Goal: Task Accomplishment & Management: Use online tool/utility

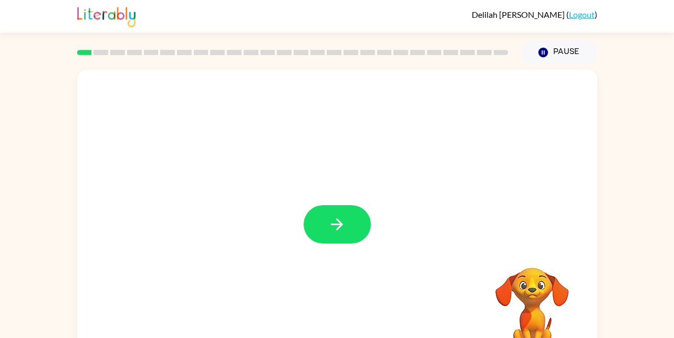
click at [341, 230] on icon "button" at bounding box center [337, 224] width 18 height 18
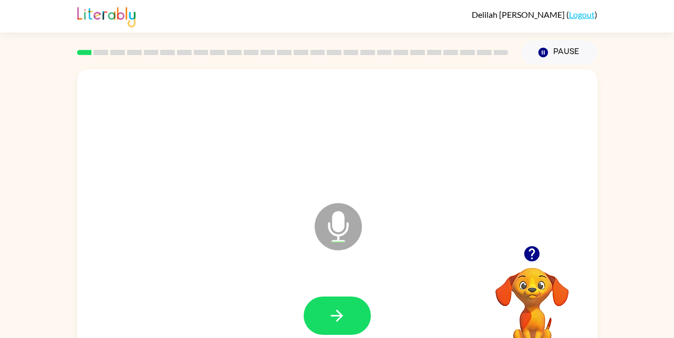
click at [327, 323] on button "button" at bounding box center [337, 316] width 67 height 38
click at [342, 323] on icon "button" at bounding box center [337, 316] width 18 height 18
click at [348, 322] on button "button" at bounding box center [337, 316] width 67 height 38
click at [340, 315] on icon "button" at bounding box center [337, 316] width 12 height 12
click at [357, 323] on button "button" at bounding box center [337, 316] width 67 height 38
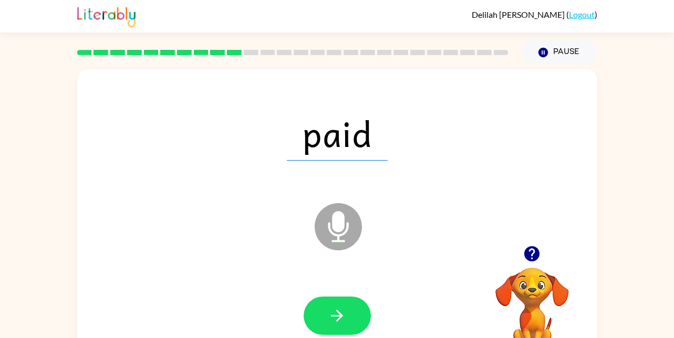
click at [344, 313] on icon "button" at bounding box center [337, 316] width 18 height 18
click at [330, 323] on icon "button" at bounding box center [337, 316] width 18 height 18
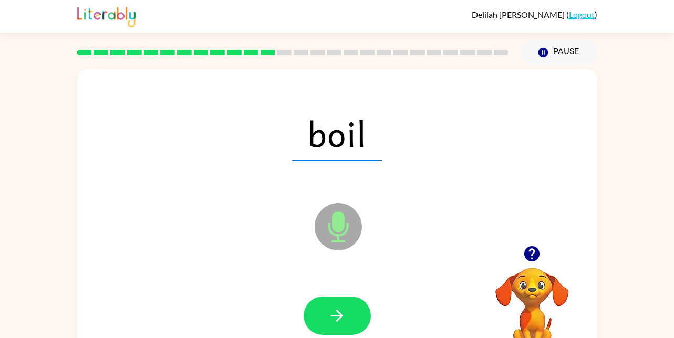
click at [331, 333] on button "button" at bounding box center [337, 316] width 67 height 38
click at [351, 333] on button "button" at bounding box center [337, 316] width 67 height 38
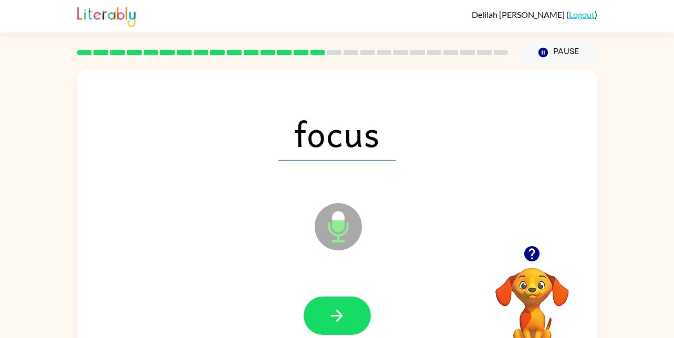
click at [328, 298] on button "button" at bounding box center [337, 316] width 67 height 38
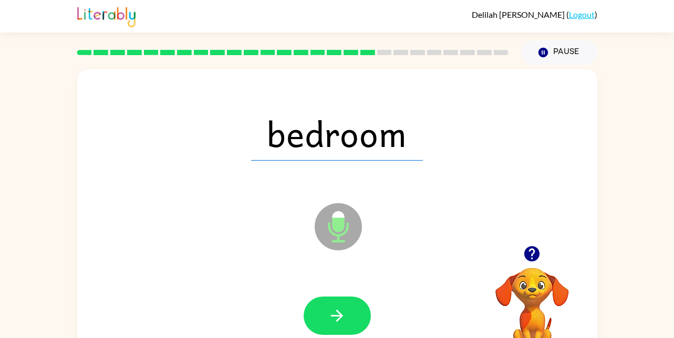
click at [337, 322] on icon "button" at bounding box center [337, 316] width 18 height 18
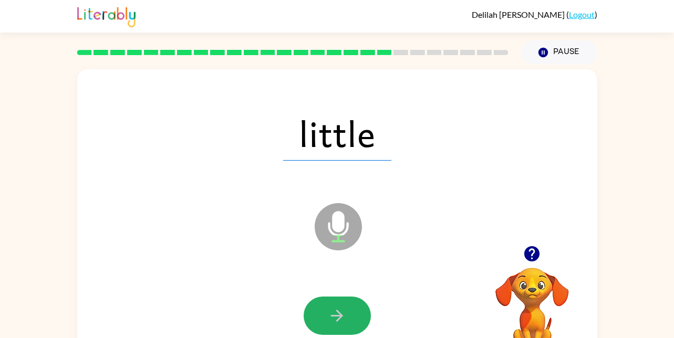
click at [343, 309] on icon "button" at bounding box center [337, 316] width 18 height 18
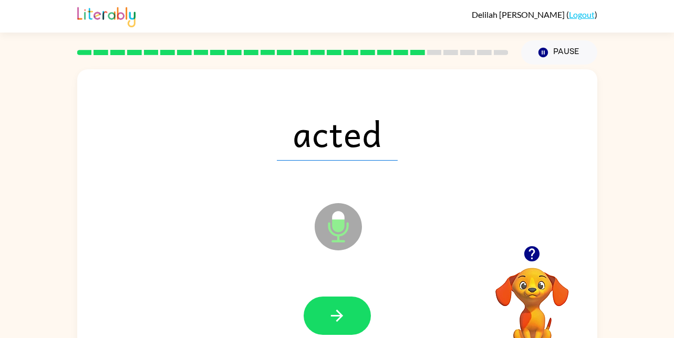
click at [353, 326] on button "button" at bounding box center [337, 316] width 67 height 38
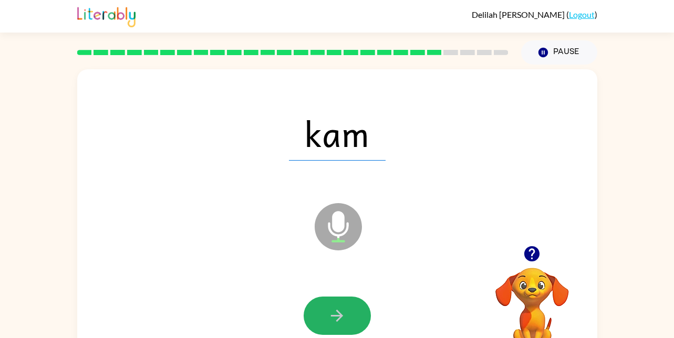
click at [361, 321] on button "button" at bounding box center [337, 316] width 67 height 38
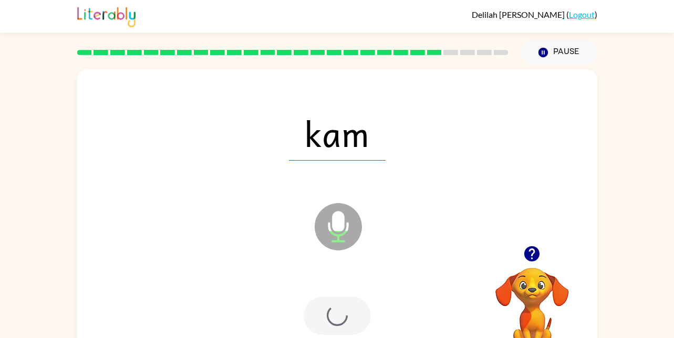
click at [344, 307] on div at bounding box center [337, 316] width 67 height 38
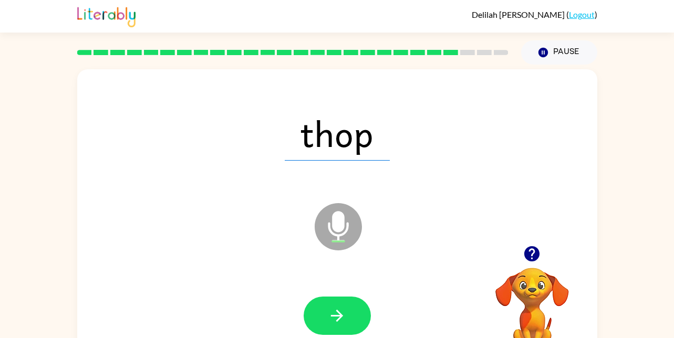
click at [346, 314] on button "button" at bounding box center [337, 316] width 67 height 38
click at [347, 321] on button "button" at bounding box center [337, 316] width 67 height 38
click at [335, 305] on button "button" at bounding box center [337, 316] width 67 height 38
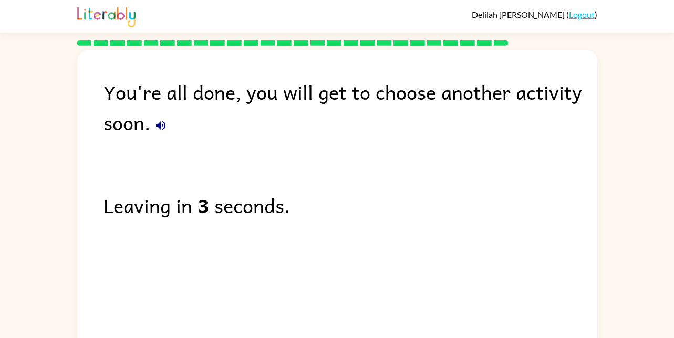
click at [159, 134] on button "button" at bounding box center [160, 125] width 21 height 21
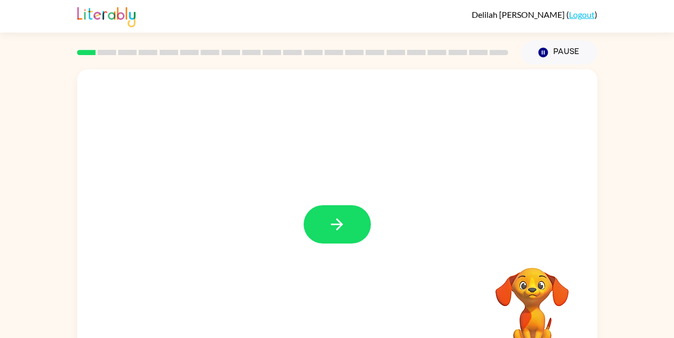
click at [359, 218] on button "button" at bounding box center [337, 225] width 67 height 38
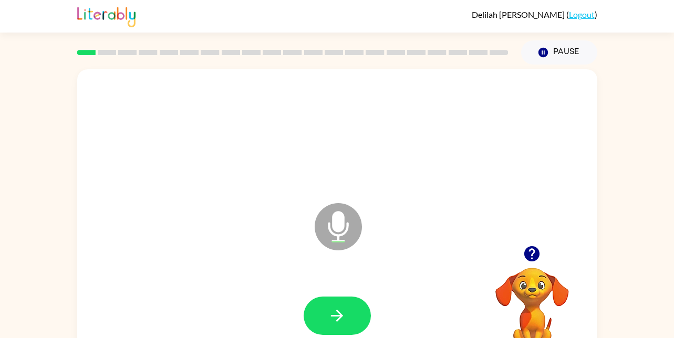
click at [326, 301] on button "button" at bounding box center [337, 316] width 67 height 38
click at [326, 314] on button "button" at bounding box center [337, 316] width 67 height 38
click at [337, 318] on icon "button" at bounding box center [337, 316] width 18 height 18
click at [335, 331] on button "button" at bounding box center [337, 316] width 67 height 38
click at [337, 311] on icon "button" at bounding box center [337, 316] width 12 height 12
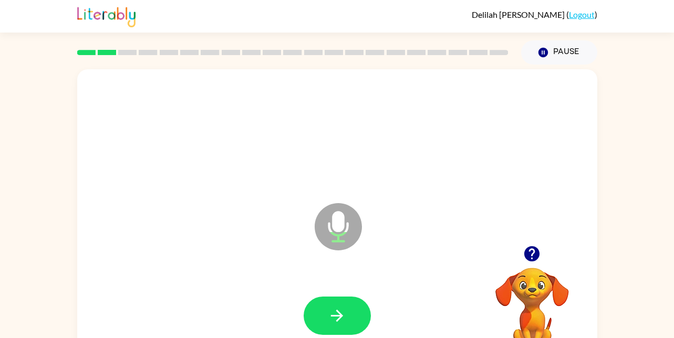
click at [348, 316] on button "button" at bounding box center [337, 316] width 67 height 38
click at [330, 320] on icon "button" at bounding box center [337, 316] width 18 height 18
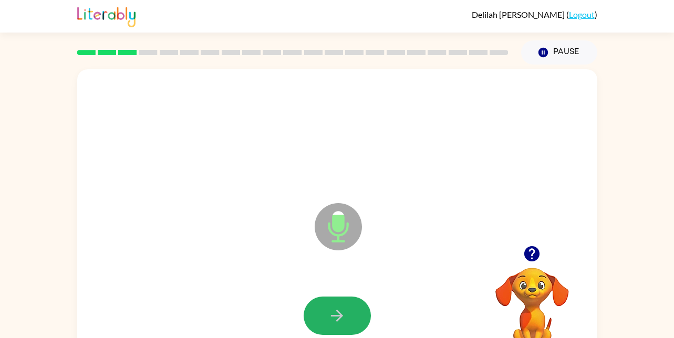
click at [332, 311] on icon "button" at bounding box center [337, 316] width 18 height 18
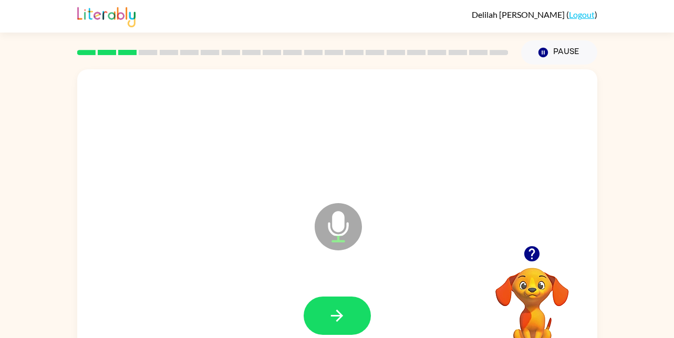
click at [311, 312] on button "button" at bounding box center [337, 316] width 67 height 38
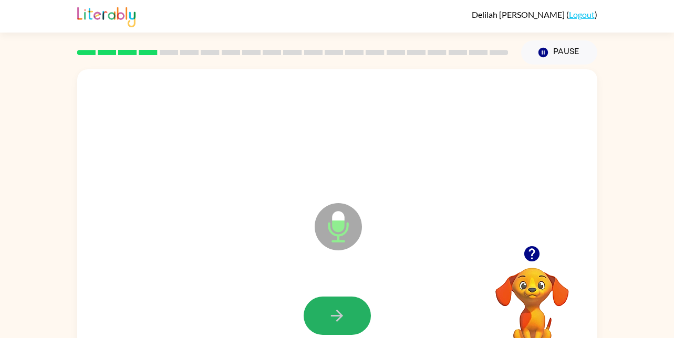
click at [334, 305] on button "button" at bounding box center [337, 316] width 67 height 38
click at [330, 319] on icon "button" at bounding box center [337, 316] width 18 height 18
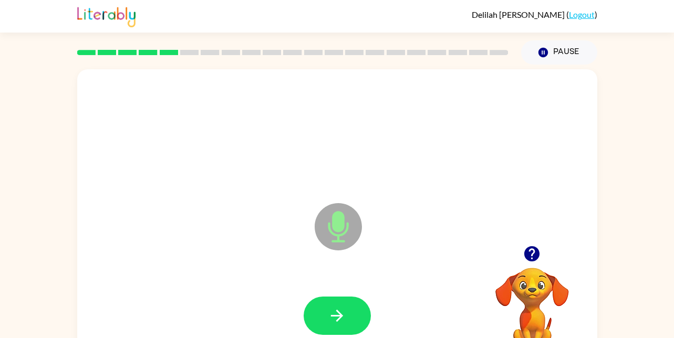
click at [318, 330] on button "button" at bounding box center [337, 316] width 67 height 38
click at [327, 312] on button "button" at bounding box center [337, 316] width 67 height 38
click at [333, 316] on icon "button" at bounding box center [337, 316] width 12 height 12
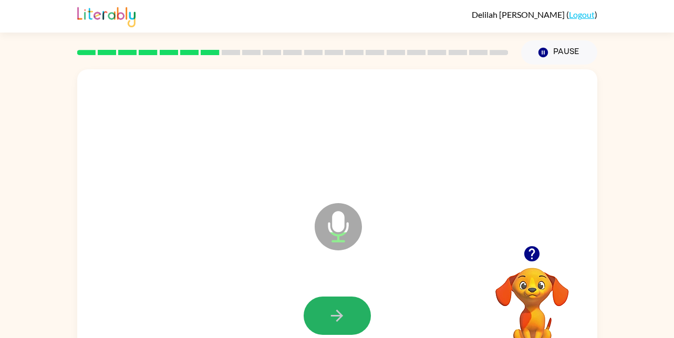
click at [341, 333] on button "button" at bounding box center [337, 316] width 67 height 38
click at [328, 301] on button "button" at bounding box center [337, 316] width 67 height 38
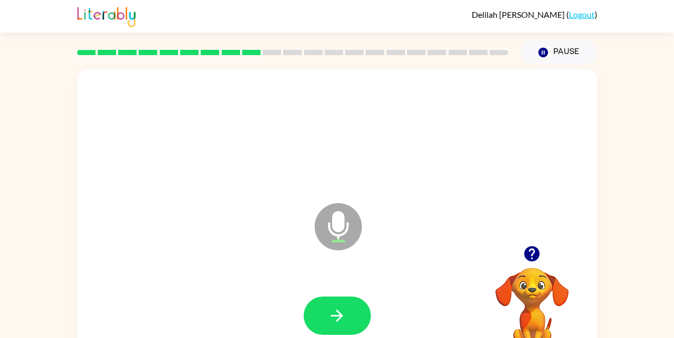
click at [336, 317] on icon "button" at bounding box center [337, 316] width 18 height 18
click at [317, 280] on div at bounding box center [337, 316] width 499 height 86
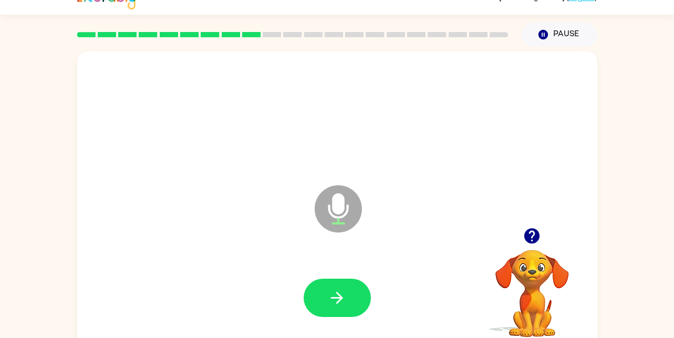
scroll to position [17, 0]
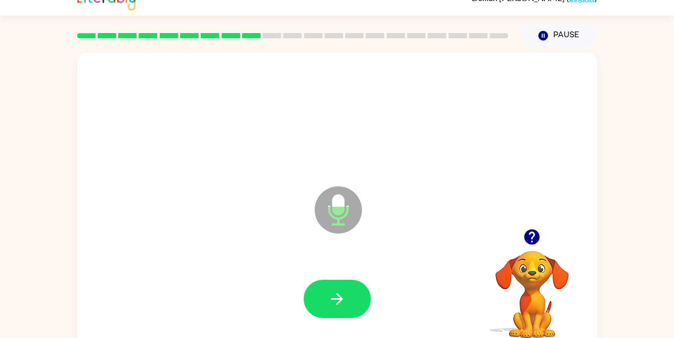
click at [336, 306] on icon "button" at bounding box center [337, 299] width 18 height 18
click at [327, 303] on button "button" at bounding box center [337, 299] width 67 height 38
click at [330, 317] on button "button" at bounding box center [337, 299] width 67 height 38
click at [319, 299] on button "button" at bounding box center [337, 299] width 67 height 38
click at [314, 302] on button "button" at bounding box center [337, 299] width 67 height 38
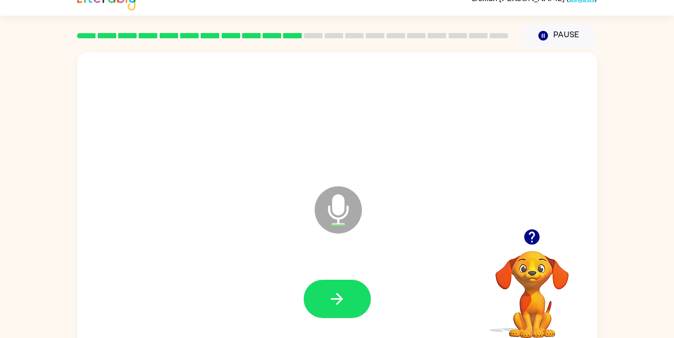
click at [340, 304] on icon "button" at bounding box center [337, 299] width 18 height 18
click at [356, 305] on button "button" at bounding box center [337, 299] width 67 height 38
click at [360, 304] on button "button" at bounding box center [337, 299] width 67 height 38
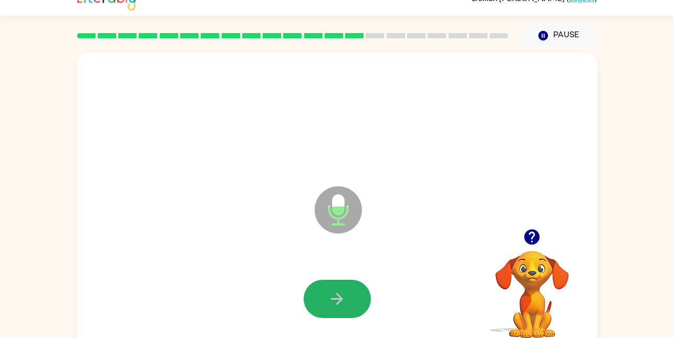
click at [354, 297] on button "button" at bounding box center [337, 299] width 67 height 38
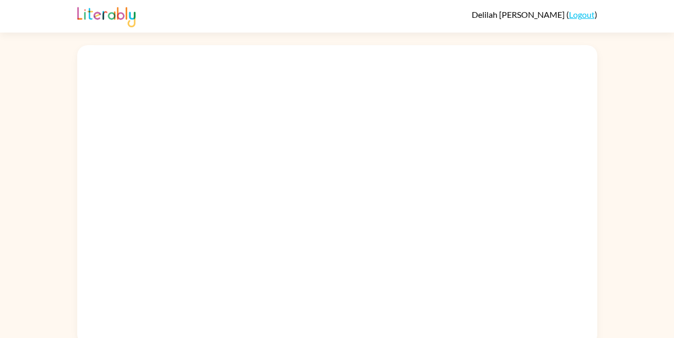
scroll to position [7, 0]
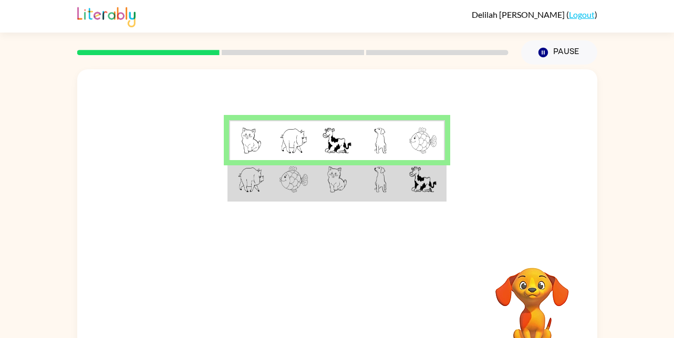
click at [247, 180] on img at bounding box center [251, 180] width 27 height 26
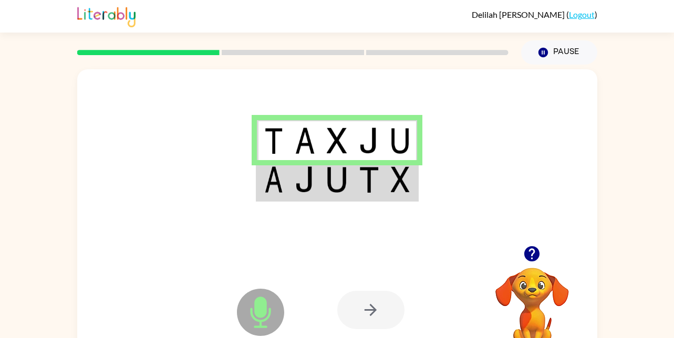
click at [368, 189] on img at bounding box center [369, 180] width 20 height 26
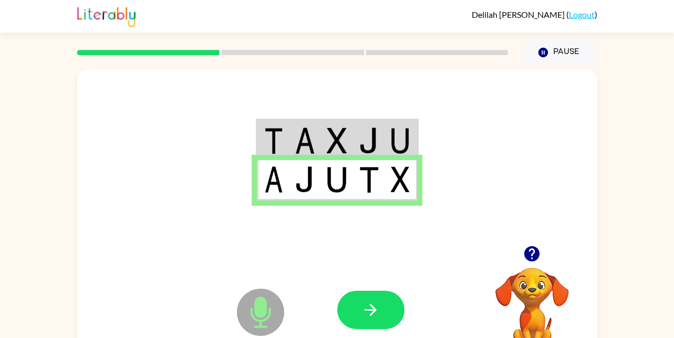
click at [374, 319] on icon "button" at bounding box center [371, 310] width 18 height 18
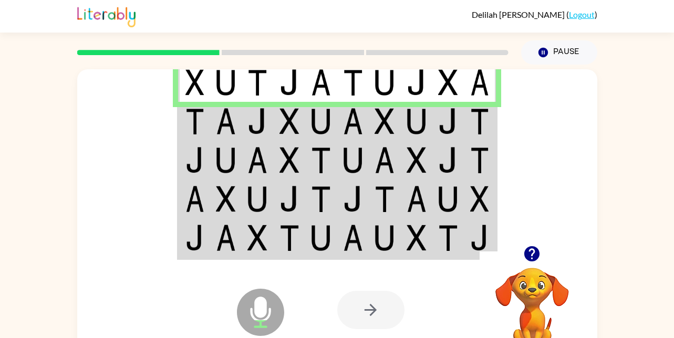
click at [188, 126] on img at bounding box center [195, 121] width 19 height 26
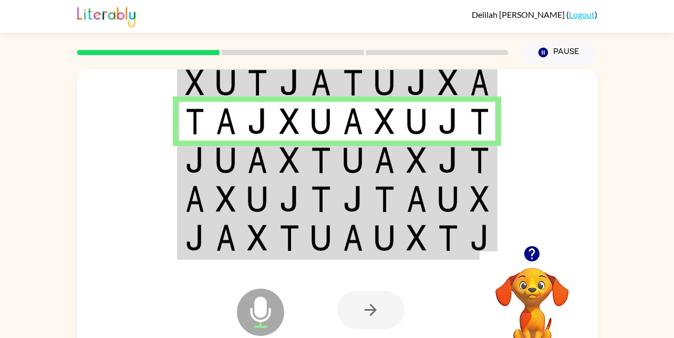
click at [213, 166] on td at bounding box center [226, 160] width 32 height 39
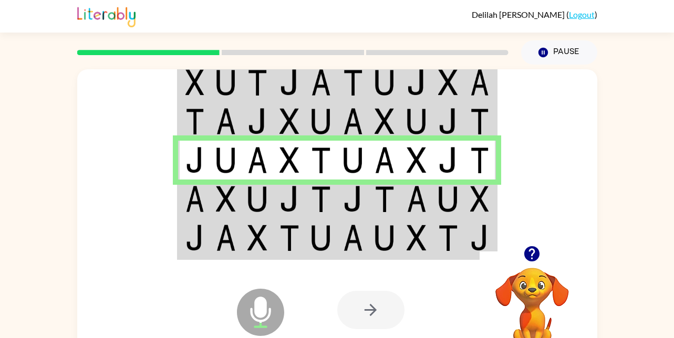
click at [206, 213] on td at bounding box center [194, 199] width 32 height 39
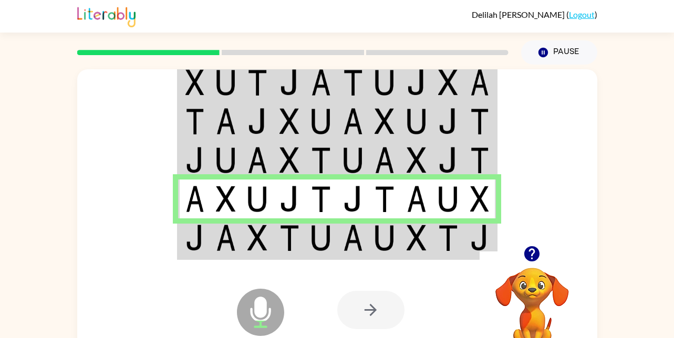
click at [531, 269] on video "Your browser must support playing .mp4 files to use Literably. Please try using…" at bounding box center [532, 304] width 105 height 105
click at [535, 264] on button "button" at bounding box center [532, 254] width 27 height 27
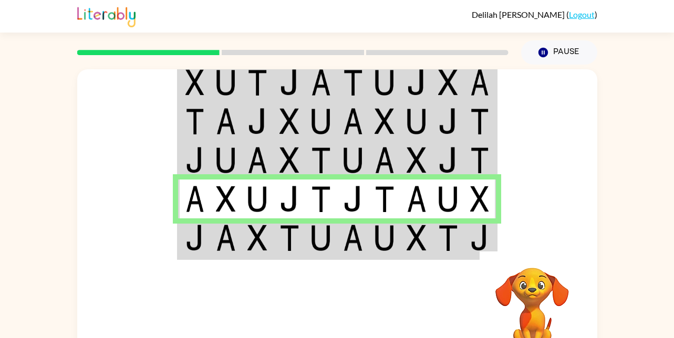
click at [535, 259] on video "Your browser must support playing .mp4 files to use Literably. Please try using…" at bounding box center [532, 304] width 105 height 105
click at [388, 208] on img at bounding box center [385, 199] width 20 height 26
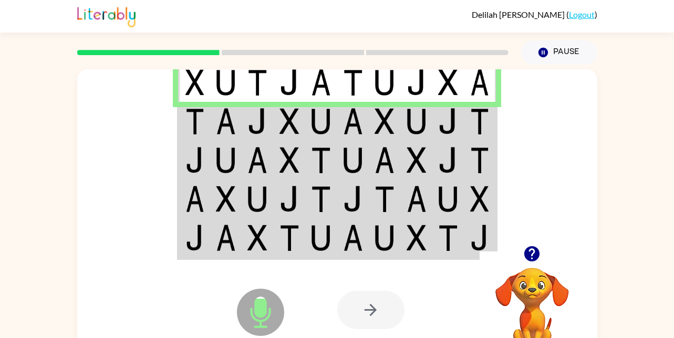
click at [229, 201] on img at bounding box center [226, 199] width 20 height 26
click at [240, 210] on td at bounding box center [226, 199] width 32 height 39
click at [253, 198] on img at bounding box center [258, 199] width 20 height 26
click at [337, 113] on td at bounding box center [353, 121] width 32 height 39
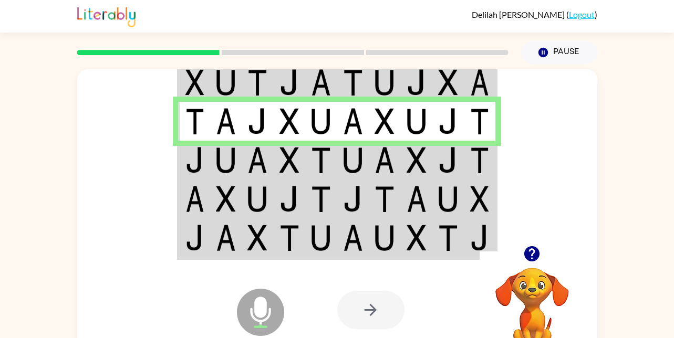
click at [344, 161] on img at bounding box center [353, 160] width 20 height 26
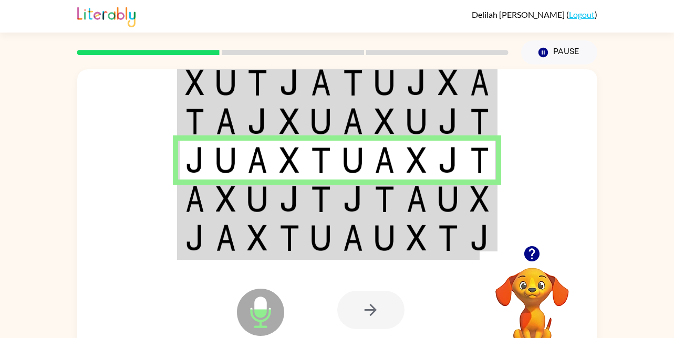
click at [336, 200] on td at bounding box center [321, 199] width 32 height 39
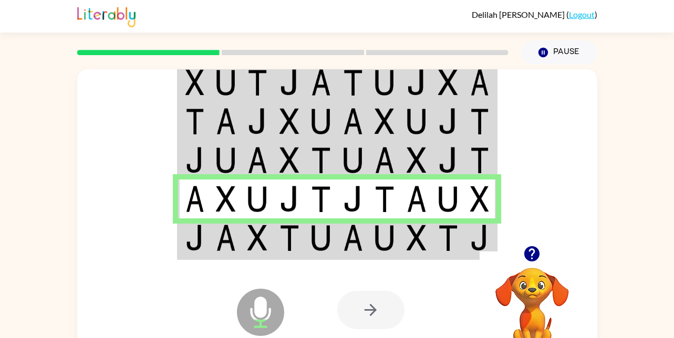
click at [317, 235] on img at bounding box center [321, 238] width 20 height 26
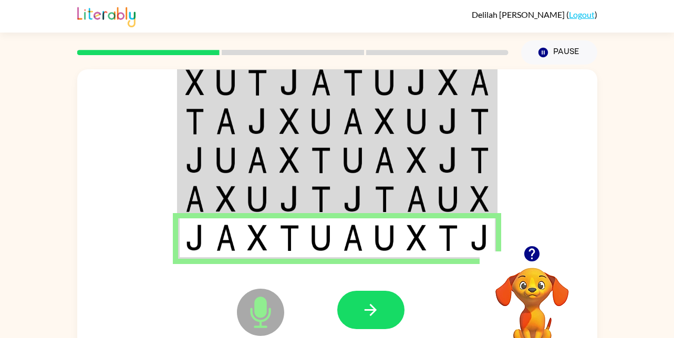
click at [363, 315] on icon "button" at bounding box center [371, 310] width 18 height 18
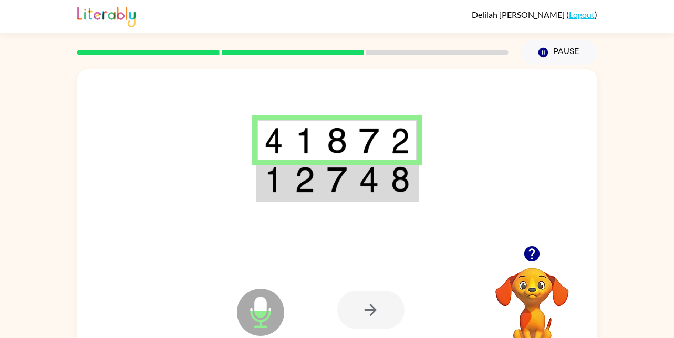
click at [376, 182] on img at bounding box center [369, 180] width 20 height 26
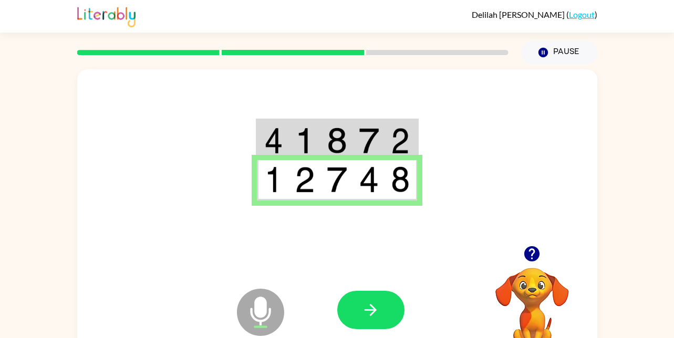
click at [385, 315] on button "button" at bounding box center [370, 310] width 67 height 38
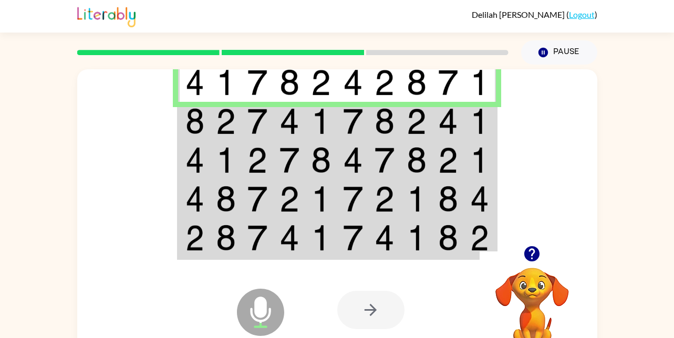
click at [203, 124] on img at bounding box center [195, 121] width 19 height 26
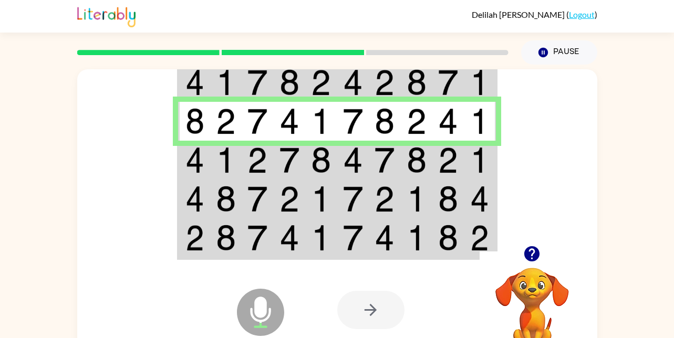
click at [340, 168] on td at bounding box center [353, 160] width 32 height 39
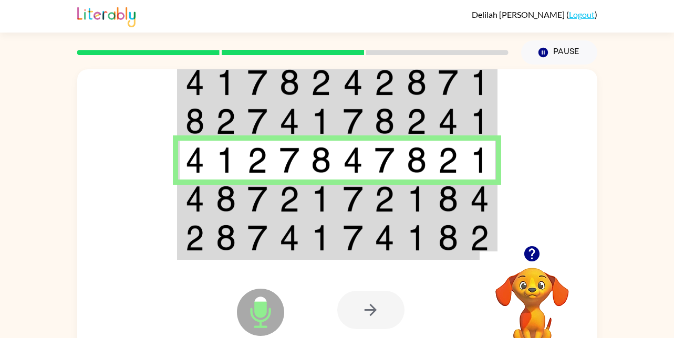
click at [416, 207] on img at bounding box center [417, 199] width 20 height 26
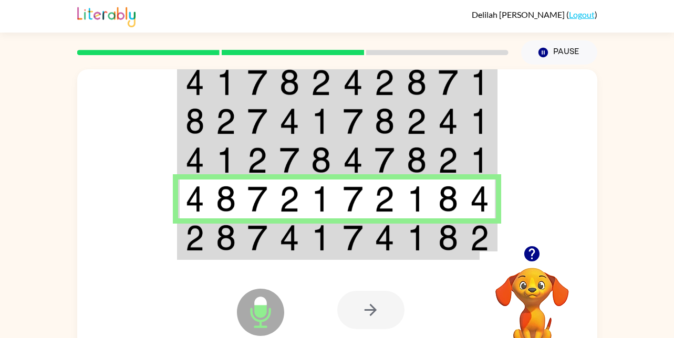
click at [462, 250] on td at bounding box center [449, 239] width 32 height 40
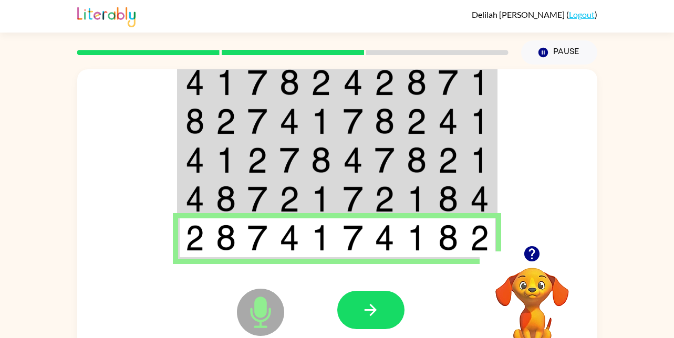
click at [373, 316] on icon "button" at bounding box center [371, 310] width 18 height 18
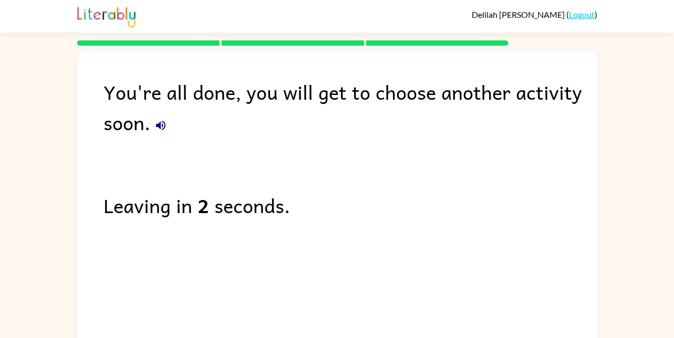
click at [169, 135] on div "You're all done, you will get to choose another activity soon." at bounding box center [351, 107] width 494 height 61
click at [151, 132] on div "You're all done, you will get to choose another activity soon." at bounding box center [351, 107] width 494 height 61
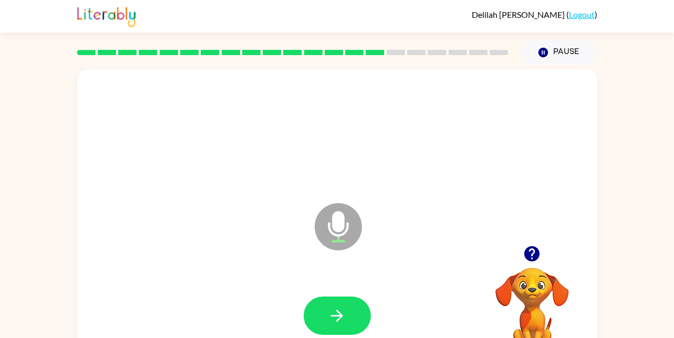
click at [346, 314] on button "button" at bounding box center [337, 316] width 67 height 38
click at [338, 327] on button "button" at bounding box center [337, 316] width 67 height 38
click at [346, 302] on button "button" at bounding box center [337, 316] width 67 height 38
click at [323, 316] on button "button" at bounding box center [337, 316] width 67 height 38
click at [356, 312] on button "button" at bounding box center [337, 316] width 67 height 38
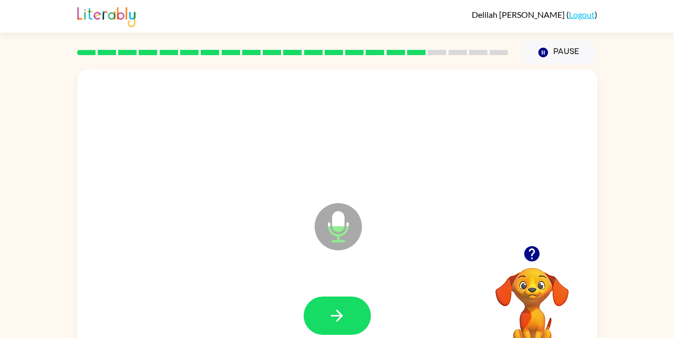
click at [334, 321] on icon "button" at bounding box center [337, 316] width 18 height 18
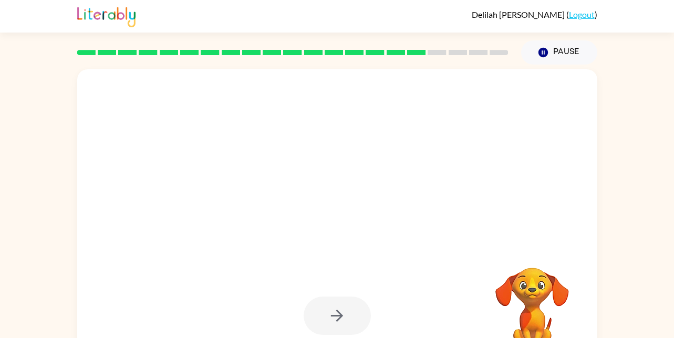
click at [335, 282] on div at bounding box center [337, 316] width 499 height 86
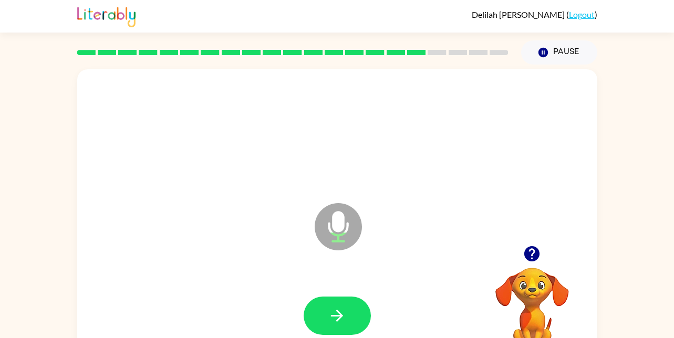
click at [331, 284] on div at bounding box center [337, 316] width 499 height 86
click at [333, 285] on div at bounding box center [337, 316] width 499 height 86
click at [357, 272] on icon "Microphone The Microphone is here when it is your turn to talk" at bounding box center [391, 240] width 158 height 79
click at [350, 309] on button "button" at bounding box center [337, 316] width 67 height 38
click at [330, 317] on icon "button" at bounding box center [337, 316] width 18 height 18
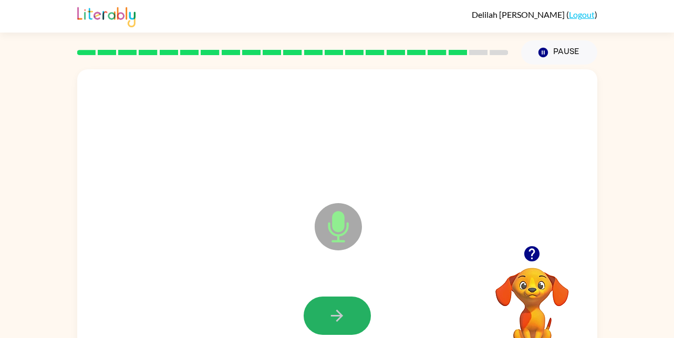
click at [354, 324] on button "button" at bounding box center [337, 316] width 67 height 38
click at [368, 328] on div at bounding box center [337, 316] width 67 height 38
click at [317, 319] on button "button" at bounding box center [337, 316] width 67 height 38
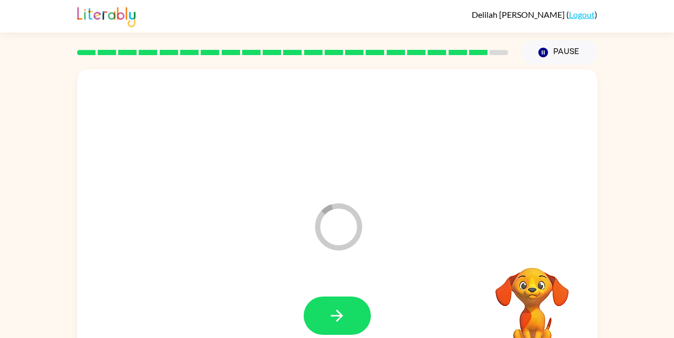
click at [360, 317] on button "button" at bounding box center [337, 316] width 67 height 38
